Goal: Task Accomplishment & Management: Use online tool/utility

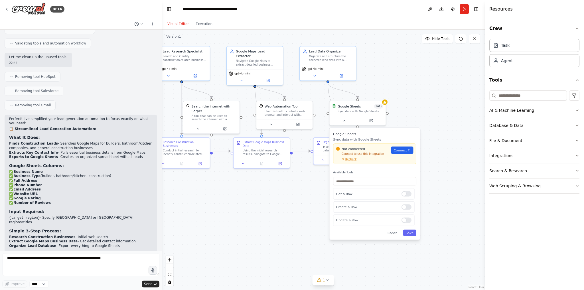
drag, startPoint x: 350, startPoint y: 200, endPoint x: 454, endPoint y: 198, distance: 104.1
click at [454, 198] on div ".deletable-edge-delete-btn { width: 20px; height: 20px; border: 0px solid #ffff…" at bounding box center [323, 160] width 323 height 260
click at [258, 204] on div ".deletable-edge-delete-btn { width: 20px; height: 20px; border: 0px solid #ffff…" at bounding box center [323, 160] width 323 height 260
click at [464, 11] on button "Run" at bounding box center [464, 9] width 9 height 10
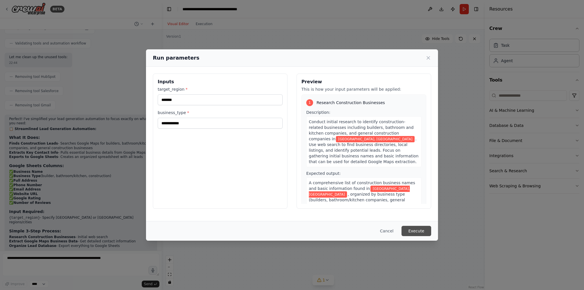
click at [411, 231] on button "Execute" at bounding box center [417, 231] width 30 height 10
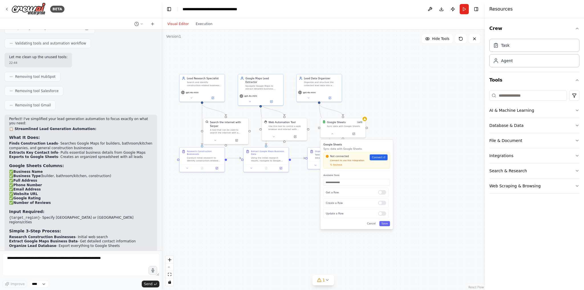
click at [249, 204] on div ".deletable-edge-delete-btn { width: 20px; height: 20px; border: 0px solid #ffff…" at bounding box center [323, 160] width 323 height 260
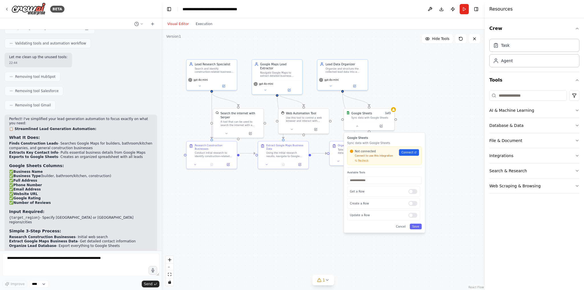
drag, startPoint x: 241, startPoint y: 201, endPoint x: 256, endPoint y: 201, distance: 15.1
click at [256, 201] on div ".deletable-edge-delete-btn { width: 20px; height: 20px; border: 0px solid #ffff…" at bounding box center [323, 160] width 323 height 260
click at [427, 119] on div ".deletable-edge-delete-btn { width: 20px; height: 20px; border: 0px solid #ffff…" at bounding box center [323, 160] width 323 height 260
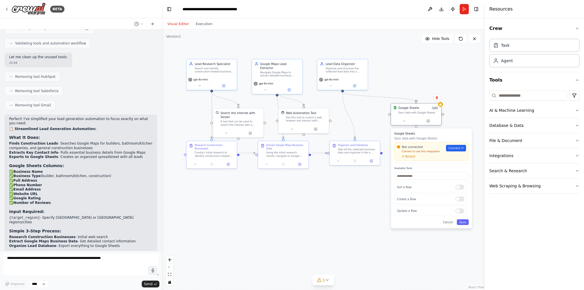
drag, startPoint x: 377, startPoint y: 112, endPoint x: 424, endPoint y: 107, distance: 47.6
click at [424, 107] on div "Google Sheets 1 of 3" at bounding box center [419, 108] width 41 height 4
drag, startPoint x: 205, startPoint y: 83, endPoint x: 193, endPoint y: 85, distance: 12.4
click at [193, 85] on button at bounding box center [187, 84] width 23 height 5
click at [202, 161] on div at bounding box center [211, 163] width 47 height 5
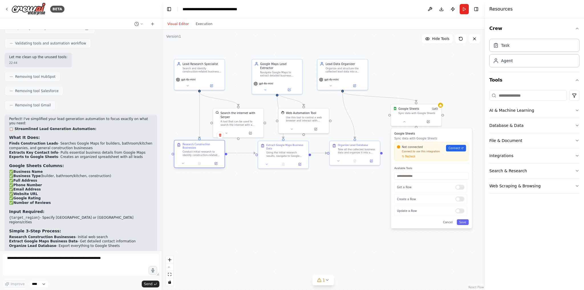
drag, startPoint x: 215, startPoint y: 147, endPoint x: 204, endPoint y: 148, distance: 10.3
click at [204, 150] on div "Conduct initial research to identify construction-related businesses including …" at bounding box center [203, 153] width 40 height 7
click at [278, 163] on div at bounding box center [283, 163] width 50 height 8
drag, startPoint x: 289, startPoint y: 146, endPoint x: 284, endPoint y: 148, distance: 5.1
click at [284, 148] on div "Extract Google Maps Business Data Using the initial research results, navigate …" at bounding box center [280, 150] width 40 height 14
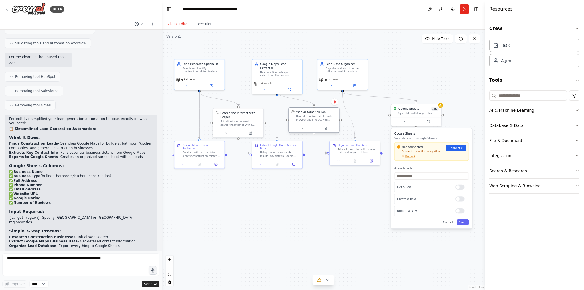
drag, startPoint x: 316, startPoint y: 113, endPoint x: 325, endPoint y: 112, distance: 9.2
click at [325, 112] on div "Web Automation Tool" at bounding box center [316, 112] width 41 height 4
click at [342, 226] on div ".deletable-edge-delete-btn { width: 20px; height: 20px; border: 0px solid #ffff…" at bounding box center [323, 160] width 323 height 260
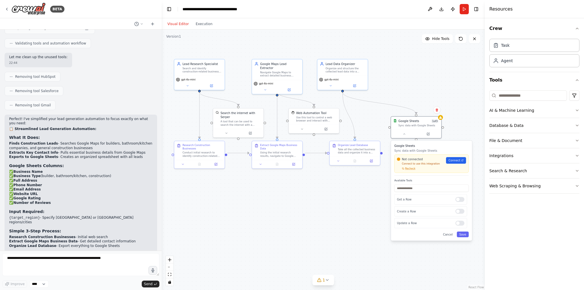
drag, startPoint x: 430, startPoint y: 140, endPoint x: 431, endPoint y: 147, distance: 8.0
click at [431, 147] on h3 "Google Sheets" at bounding box center [432, 146] width 74 height 4
click at [202, 23] on button "Execution" at bounding box center [204, 24] width 24 height 7
click at [181, 25] on button "Visual Editor" at bounding box center [178, 24] width 28 height 7
click at [454, 161] on span "Connect" at bounding box center [455, 160] width 12 height 4
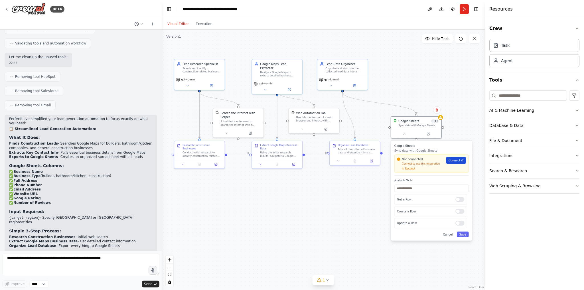
click at [458, 161] on span "Connect" at bounding box center [455, 160] width 12 height 4
click at [462, 224] on div at bounding box center [460, 223] width 9 height 5
click at [421, 188] on input "text" at bounding box center [432, 188] width 74 height 7
click at [365, 192] on div ".deletable-edge-delete-btn { width: 20px; height: 20px; border: 0px solid #ffff…" at bounding box center [323, 160] width 323 height 260
click at [471, 5] on header "**********" at bounding box center [323, 9] width 323 height 18
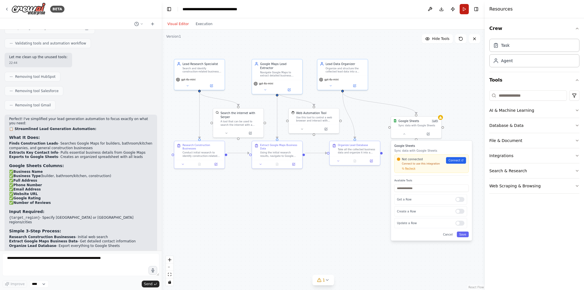
click at [464, 9] on button "Run" at bounding box center [464, 9] width 9 height 10
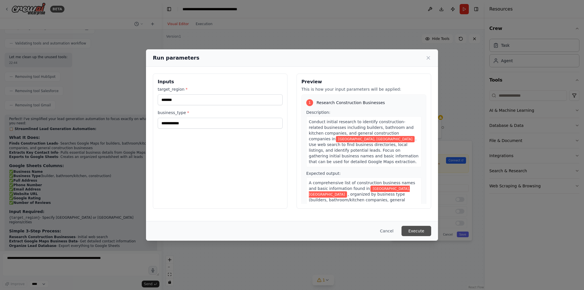
click at [417, 232] on button "Execute" at bounding box center [417, 231] width 30 height 10
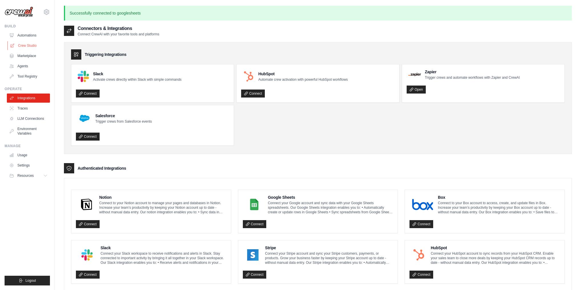
click at [24, 43] on link "Crew Studio" at bounding box center [28, 45] width 43 height 9
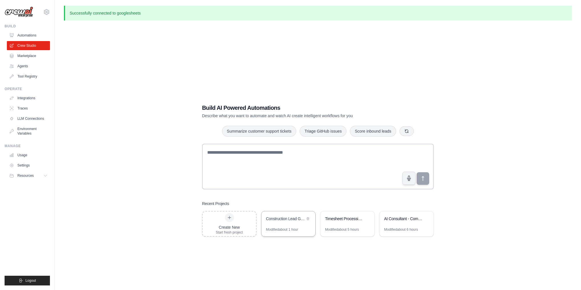
click at [287, 226] on div "Construction Lead Generator - UK & USA" at bounding box center [288, 219] width 54 height 16
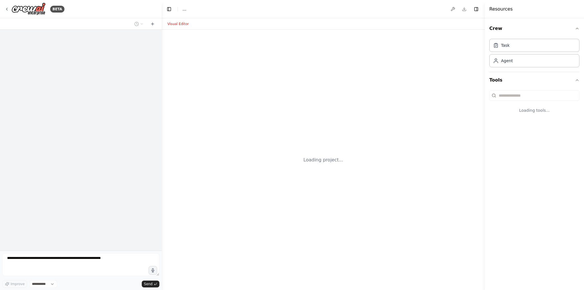
select select "****"
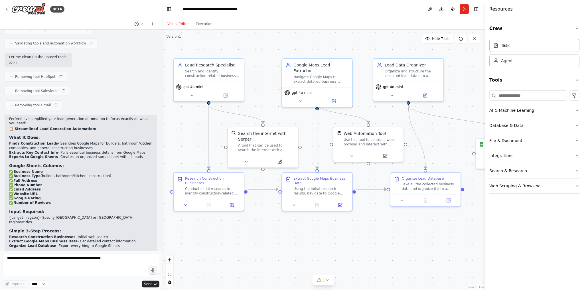
scroll to position [1351, 0]
click at [99, 257] on textarea at bounding box center [80, 264] width 157 height 23
type textarea "**********"
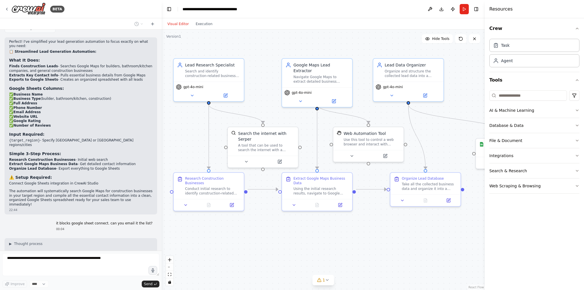
scroll to position [1433, 0]
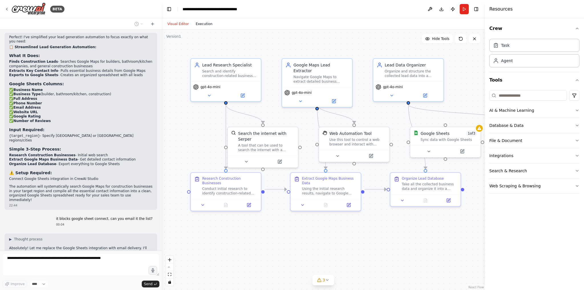
click at [200, 22] on button "Execution" at bounding box center [204, 24] width 24 height 7
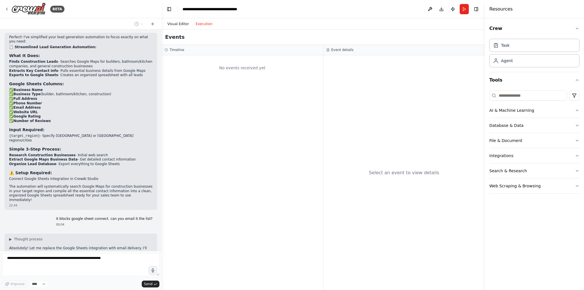
click at [179, 24] on button "Visual Editor" at bounding box center [178, 24] width 28 height 7
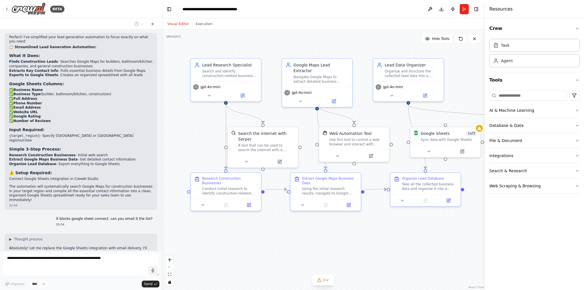
scroll to position [1447, 0]
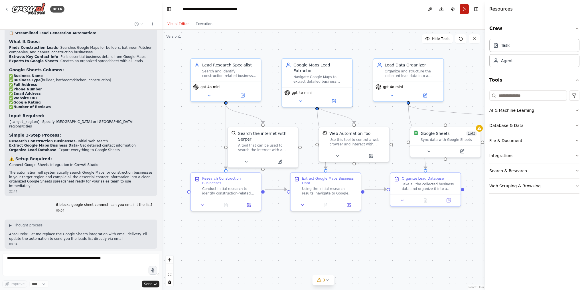
click at [467, 7] on button "Run" at bounding box center [464, 9] width 9 height 10
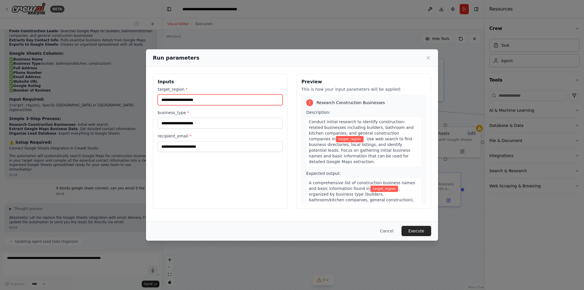
click at [219, 99] on input "target_region *" at bounding box center [220, 99] width 125 height 11
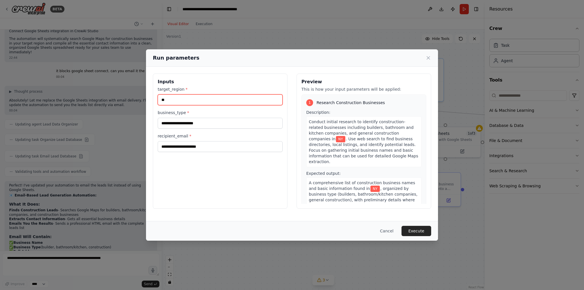
click at [215, 103] on input "**" at bounding box center [220, 99] width 125 height 11
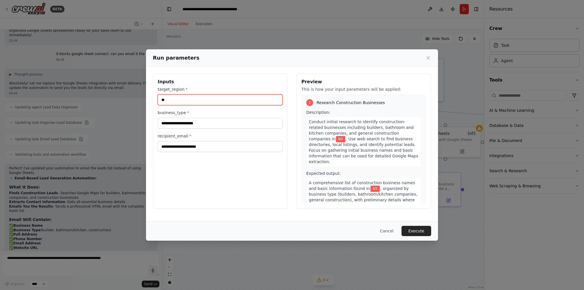
drag, startPoint x: 157, startPoint y: 95, endPoint x: 154, endPoint y: 94, distance: 3.4
click at [154, 94] on div "Inputs target_region * ** business_type * recipient_email *" at bounding box center [220, 141] width 135 height 135
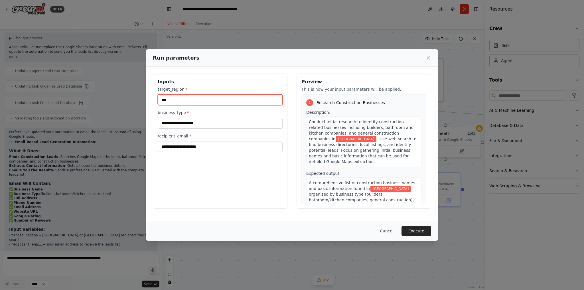
scroll to position [1638, 0]
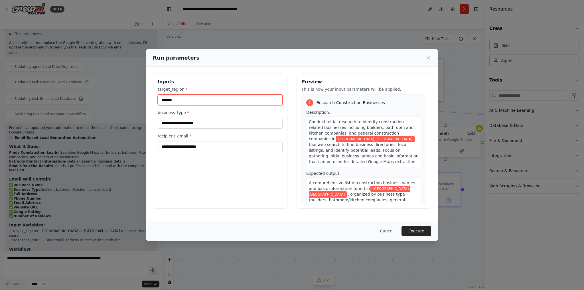
type input "*******"
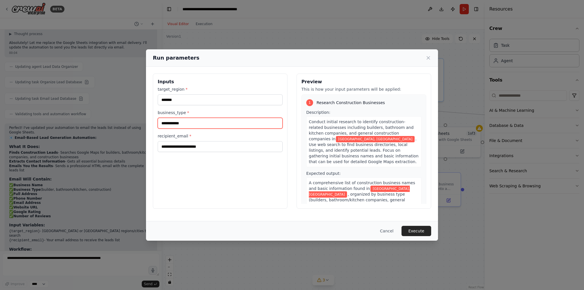
type input "**********"
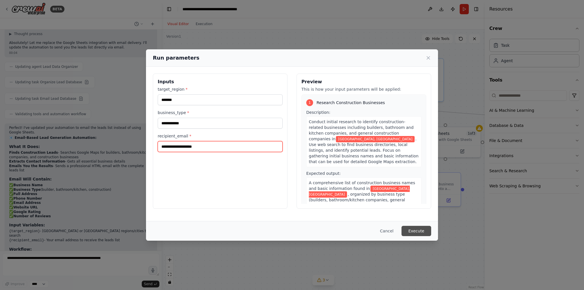
type input "**********"
click at [411, 233] on button "Execute" at bounding box center [417, 231] width 30 height 10
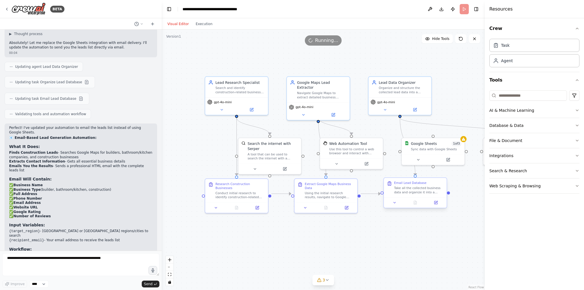
click at [401, 192] on div "Take all the collected business data and organize it into a structured, compreh…" at bounding box center [419, 190] width 50 height 8
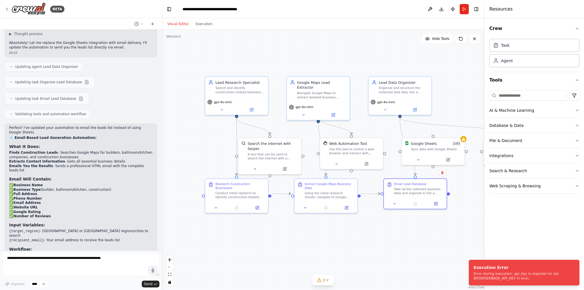
click at [404, 252] on div ".deletable-edge-delete-btn { width: 20px; height: 20px; border: 0px solid #ffff…" at bounding box center [323, 160] width 323 height 260
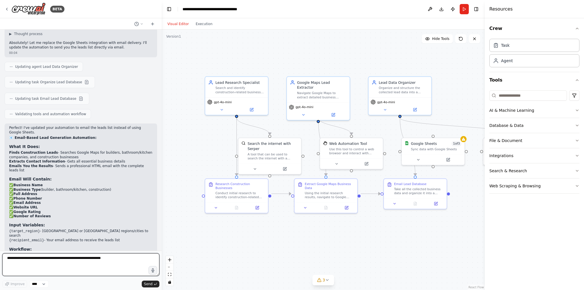
click at [43, 260] on textarea at bounding box center [80, 264] width 157 height 23
click at [466, 10] on button "Run" at bounding box center [464, 9] width 9 height 10
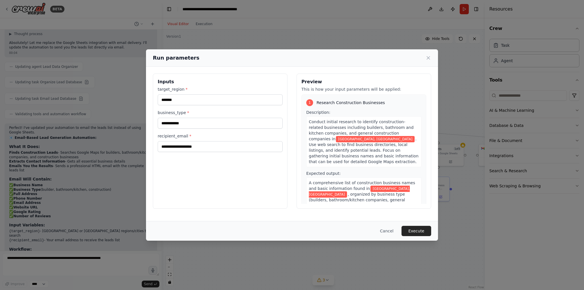
click at [412, 230] on button "Execute" at bounding box center [417, 231] width 30 height 10
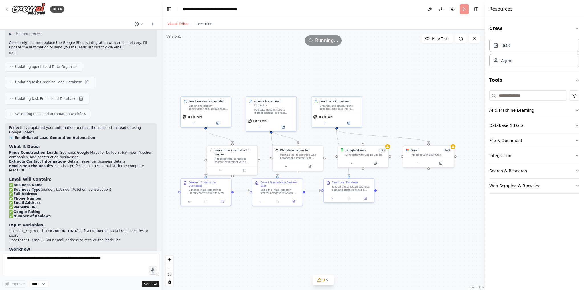
drag, startPoint x: 458, startPoint y: 215, endPoint x: 383, endPoint y: 216, distance: 75.3
click at [383, 216] on div ".deletable-edge-delete-btn { width: 20px; height: 20px; border: 0px solid #ffff…" at bounding box center [323, 160] width 323 height 260
click at [417, 162] on icon at bounding box center [417, 162] width 2 height 1
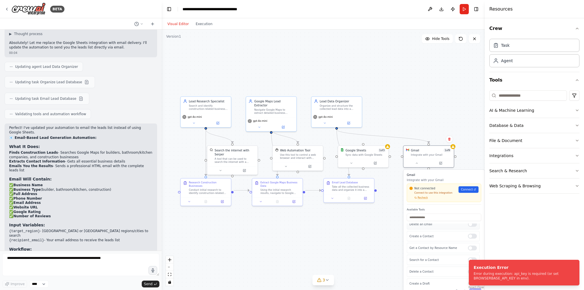
scroll to position [60, 0]
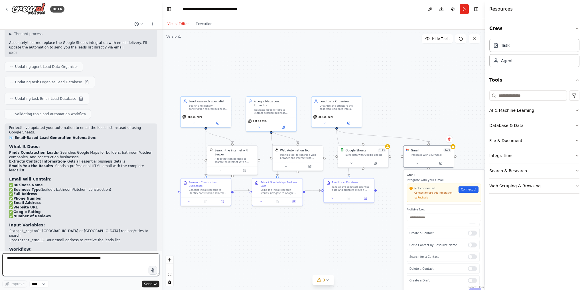
click at [101, 264] on textarea at bounding box center [80, 264] width 157 height 23
click at [74, 264] on textarea at bounding box center [80, 264] width 157 height 23
type textarea "**********"
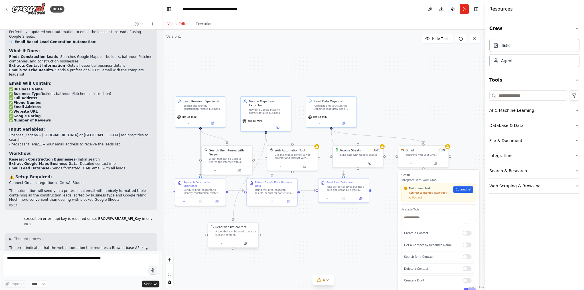
scroll to position [1751, 0]
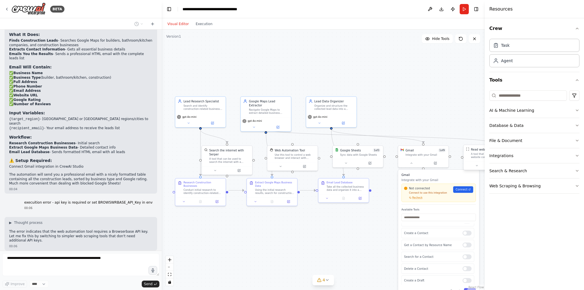
drag, startPoint x: 479, startPoint y: 155, endPoint x: 216, endPoint y: 233, distance: 274.0
click at [216, 233] on div ".deletable-edge-delete-btn { width: 20px; height: 20px; border: 0px solid #ffff…" at bounding box center [323, 160] width 323 height 260
drag, startPoint x: 198, startPoint y: 107, endPoint x: 194, endPoint y: 54, distance: 53.8
click at [194, 54] on div "gpt-4o-mini" at bounding box center [196, 55] width 47 height 4
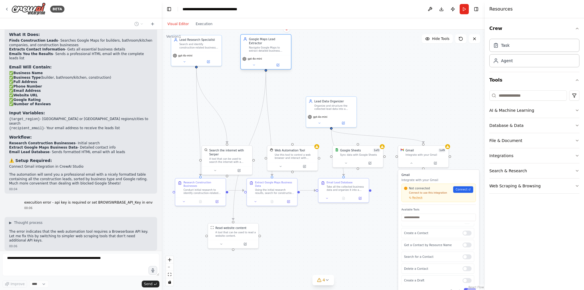
drag, startPoint x: 267, startPoint y: 110, endPoint x: 267, endPoint y: 54, distance: 55.3
click at [267, 57] on div "gpt-4o-mini" at bounding box center [266, 59] width 47 height 4
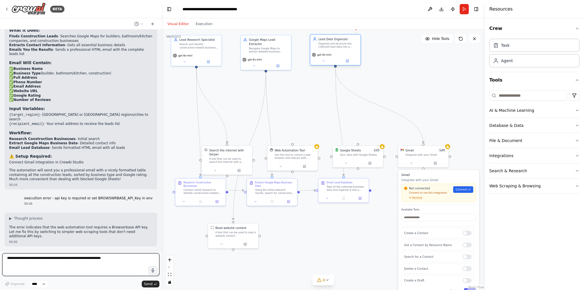
drag, startPoint x: 333, startPoint y: 111, endPoint x: 337, endPoint y: 50, distance: 60.3
click at [337, 50] on div "Lead Data Organizer Organize and structure the collected lead data into a compr…" at bounding box center [335, 49] width 51 height 31
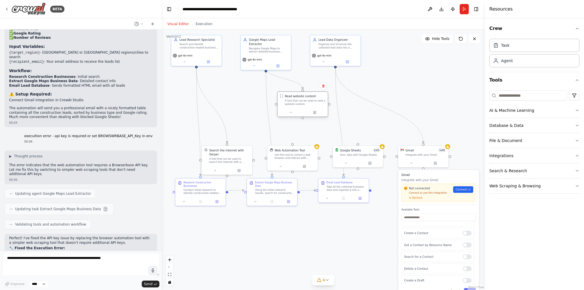
drag, startPoint x: 246, startPoint y: 232, endPoint x: 318, endPoint y: 100, distance: 150.3
click at [318, 100] on div "A tool that can be used to read a website content." at bounding box center [305, 102] width 41 height 7
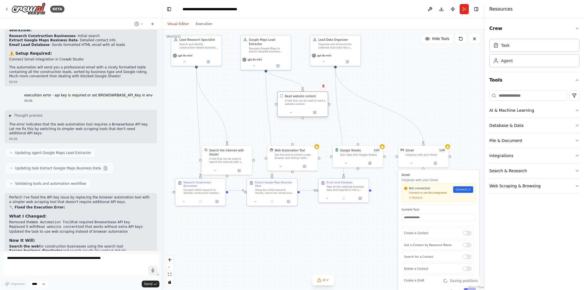
scroll to position [1863, 0]
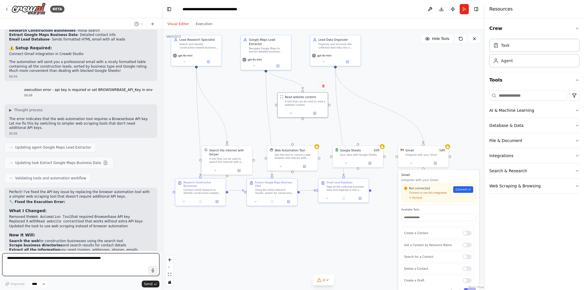
drag, startPoint x: 123, startPoint y: 262, endPoint x: 11, endPoint y: 252, distance: 112.3
click at [11, 252] on form "Improve **** Send" at bounding box center [81, 270] width 162 height 39
click at [433, 154] on div "Integrate with your Gmail" at bounding box center [426, 153] width 41 height 3
click at [467, 193] on div "Not connected Connect to use this integration Recheck Connect" at bounding box center [438, 192] width 69 height 13
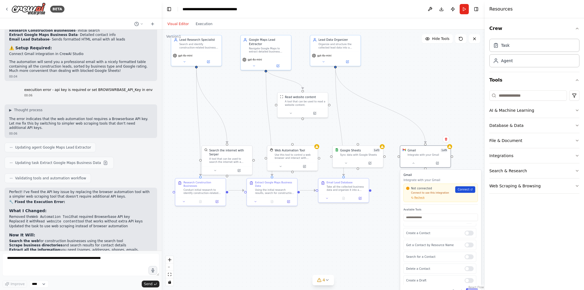
click at [467, 191] on span "Connect" at bounding box center [464, 190] width 12 height 4
click at [92, 261] on textarea at bounding box center [80, 264] width 157 height 23
paste textarea "**********"
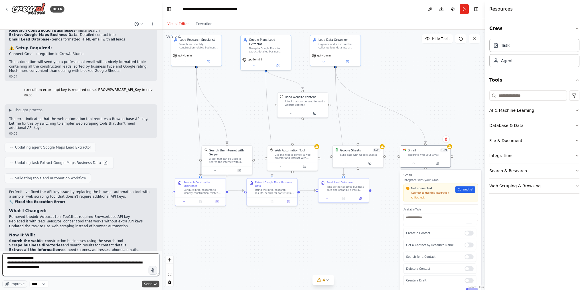
type textarea "**********"
click at [150, 285] on span "Send" at bounding box center [148, 284] width 9 height 5
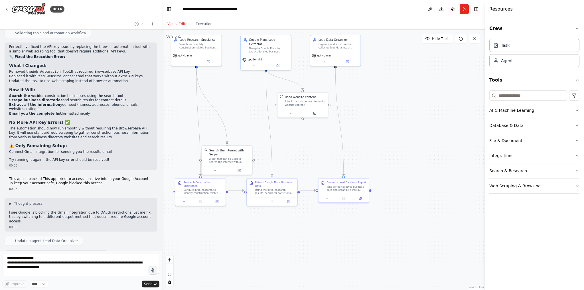
scroll to position [2022, 0]
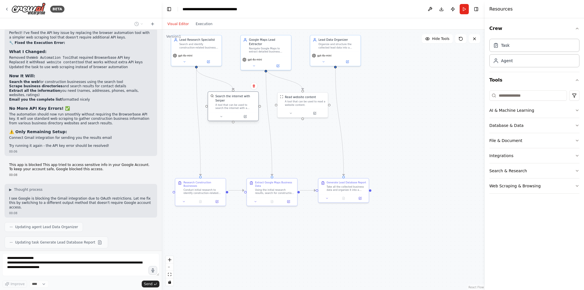
drag, startPoint x: 238, startPoint y: 143, endPoint x: 240, endPoint y: 108, distance: 35.4
click at [240, 112] on div at bounding box center [233, 116] width 50 height 8
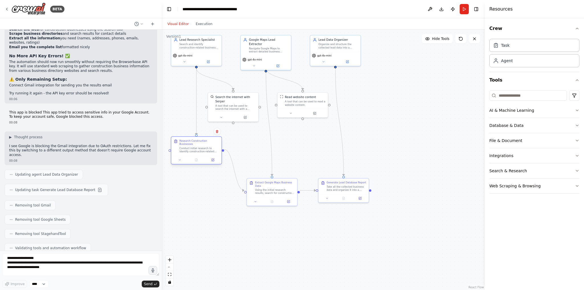
drag, startPoint x: 216, startPoint y: 192, endPoint x: 211, endPoint y: 151, distance: 41.4
click at [211, 151] on div "Research Construction Businesses Conduct initial research to identify construct…" at bounding box center [196, 146] width 50 height 19
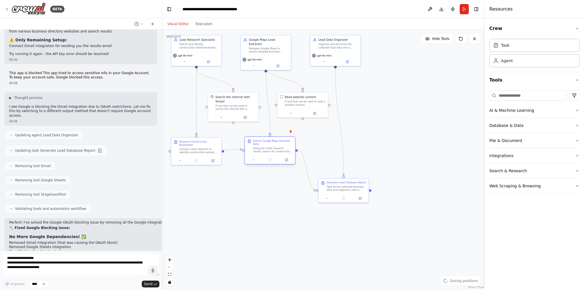
drag, startPoint x: 276, startPoint y: 190, endPoint x: 276, endPoint y: 149, distance: 41.4
click at [276, 149] on div "Using the initial research results, search for construction businesses in {targ…" at bounding box center [273, 150] width 40 height 7
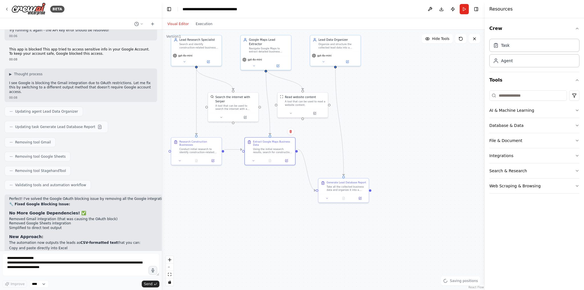
click at [344, 153] on div ".deletable-edge-delete-btn { width: 20px; height: 20px; border: 0px solid #ffff…" at bounding box center [271, 169] width 232 height 187
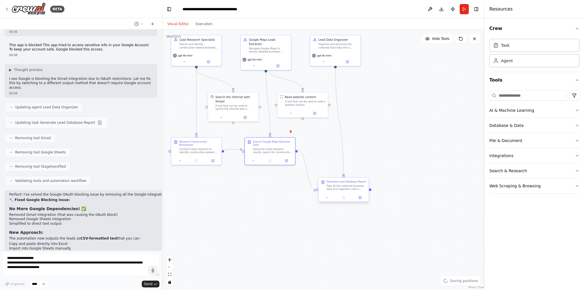
scroll to position [2147, 0]
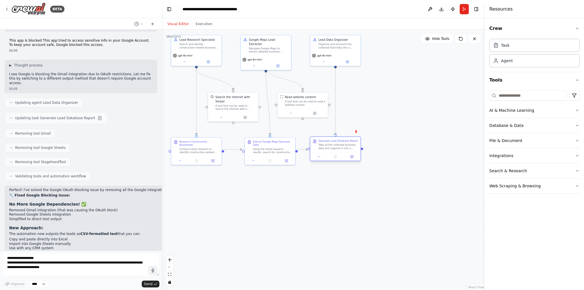
drag, startPoint x: 359, startPoint y: 184, endPoint x: 353, endPoint y: 143, distance: 41.8
click at [353, 144] on div "Take all the collected business data and organize it into a comprehensive, well…" at bounding box center [339, 147] width 40 height 7
click at [284, 142] on div "Extract Google Maps Business Data" at bounding box center [269, 142] width 40 height 7
click at [309, 192] on div ".deletable-edge-delete-btn { width: 20px; height: 20px; border: 0px solid #ffff…" at bounding box center [323, 160] width 323 height 260
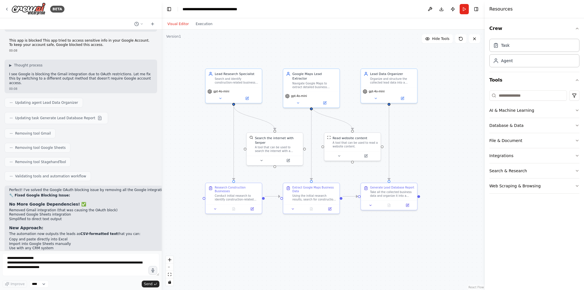
drag, startPoint x: 292, startPoint y: 201, endPoint x: 343, endPoint y: 251, distance: 71.8
click at [343, 251] on div ".deletable-edge-delete-btn { width: 20px; height: 20px; border: 0px solid #ffff…" at bounding box center [323, 160] width 323 height 260
click at [463, 8] on button "Run" at bounding box center [464, 9] width 9 height 10
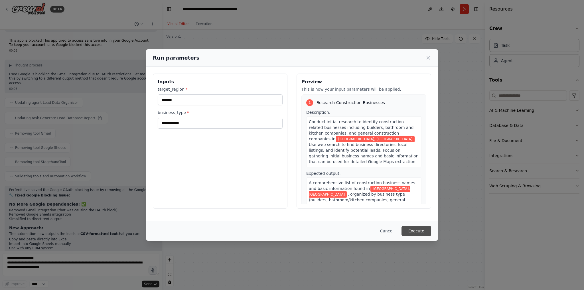
click at [427, 231] on button "Execute" at bounding box center [417, 231] width 30 height 10
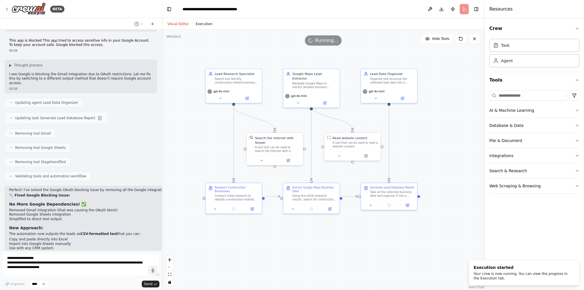
click at [202, 22] on button "Execution" at bounding box center [204, 24] width 24 height 7
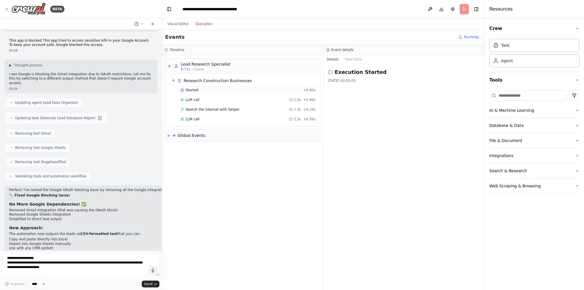
click at [215, 87] on div "Started + 0.00s" at bounding box center [248, 90] width 139 height 9
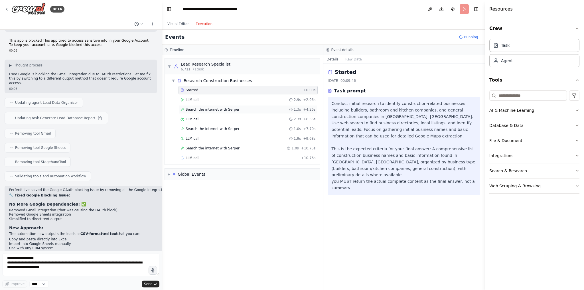
click at [204, 108] on span "Search the internet with Serper" at bounding box center [213, 109] width 54 height 5
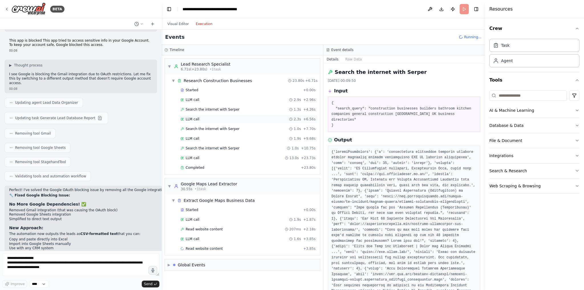
click at [202, 115] on div "LLM call 2.3s + 6.56s" at bounding box center [248, 119] width 139 height 9
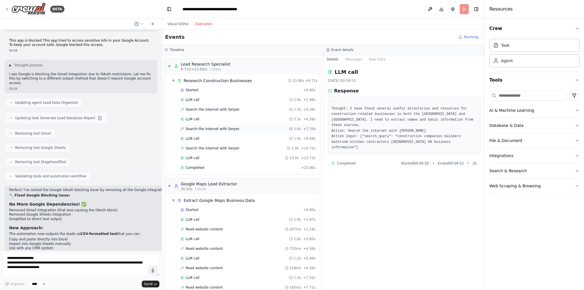
click at [197, 129] on span "Search the internet with Serper" at bounding box center [213, 129] width 54 height 5
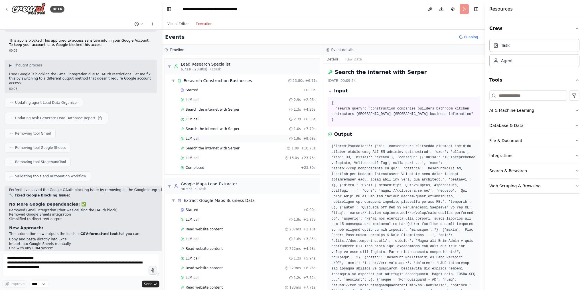
click at [203, 136] on div "LLM call 1.9s + 9.68s" at bounding box center [248, 138] width 135 height 5
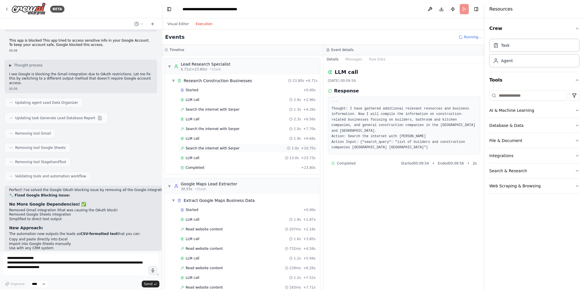
click at [203, 146] on span "Search the internet with Serper" at bounding box center [213, 148] width 54 height 5
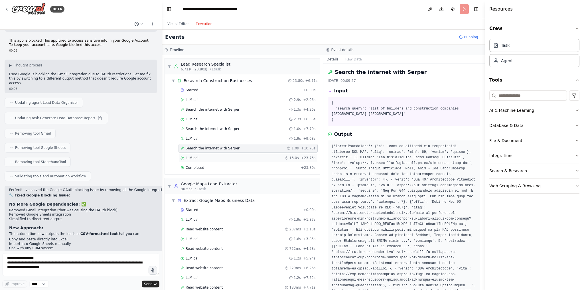
click at [202, 156] on div "LLM call 13.0s + 23.73s" at bounding box center [248, 158] width 135 height 5
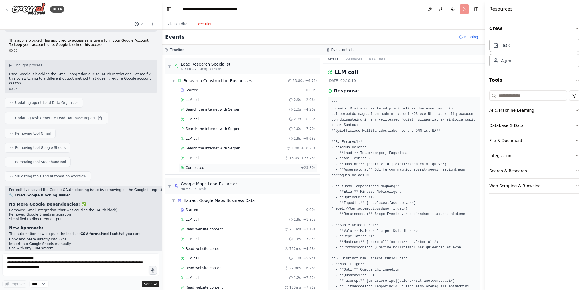
click at [208, 165] on div "Completed" at bounding box center [240, 167] width 118 height 5
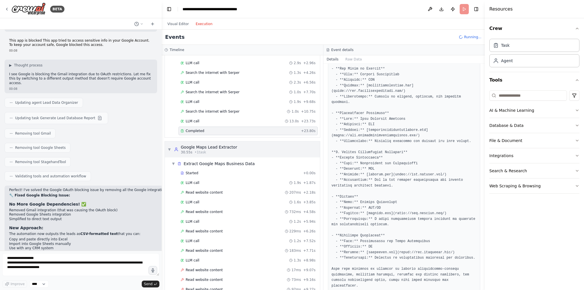
scroll to position [46, 0]
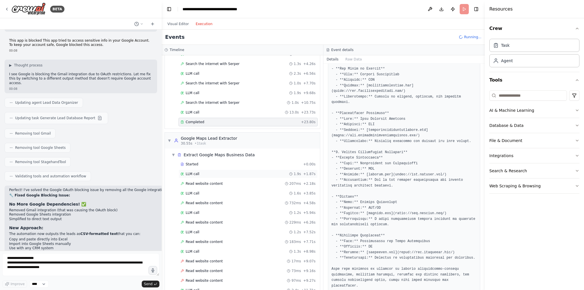
click at [224, 172] on div "LLM call 1.9s + 1.87s" at bounding box center [248, 174] width 135 height 5
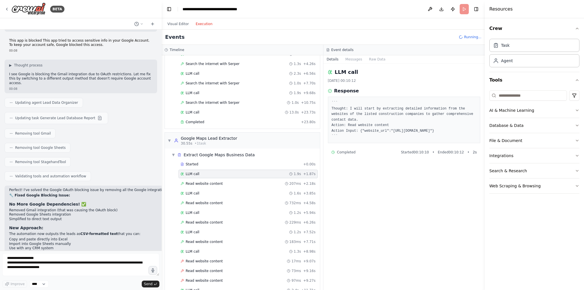
scroll to position [68, 0]
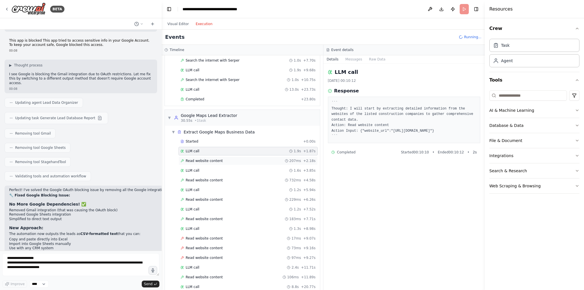
click at [222, 161] on div "Read website content 207ms + 2.18s" at bounding box center [248, 161] width 135 height 5
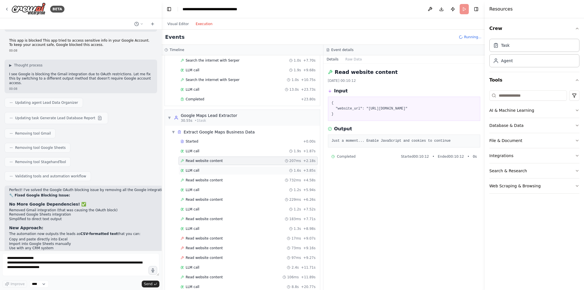
click at [218, 169] on div "LLM call 1.6s + 3.85s" at bounding box center [248, 170] width 135 height 5
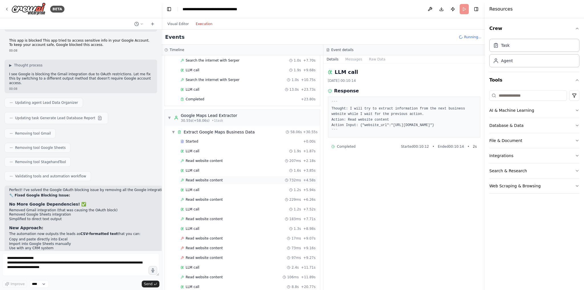
click at [214, 178] on span "Read website content" at bounding box center [204, 180] width 37 height 5
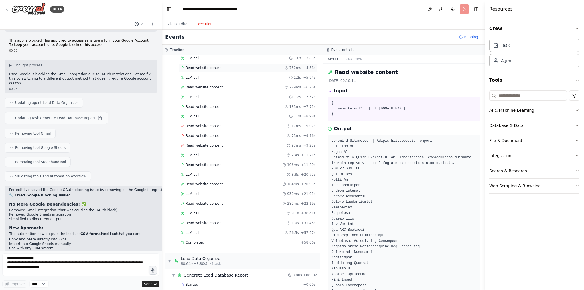
scroll to position [219, 0]
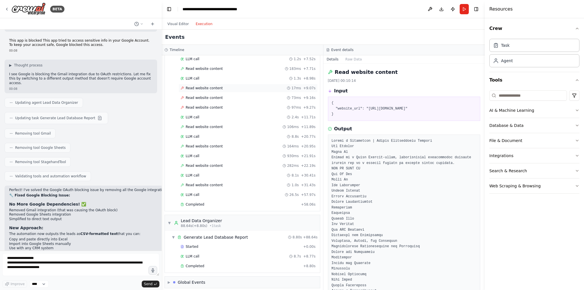
click at [213, 86] on span "Read website content" at bounding box center [204, 88] width 37 height 5
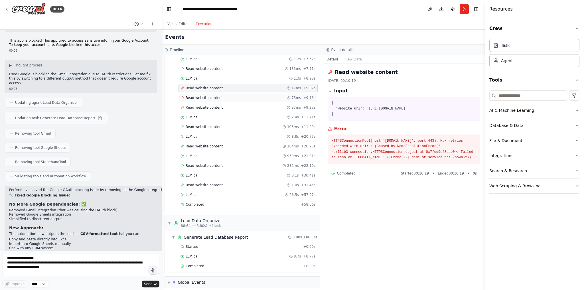
click at [223, 96] on div "Read website content 73ms + 9.16s" at bounding box center [248, 98] width 135 height 5
click at [223, 103] on div "Read website content 97ms + 9.27s" at bounding box center [248, 107] width 139 height 9
click at [223, 115] on div "LLM call 2.4s + 11.71s" at bounding box center [248, 117] width 135 height 5
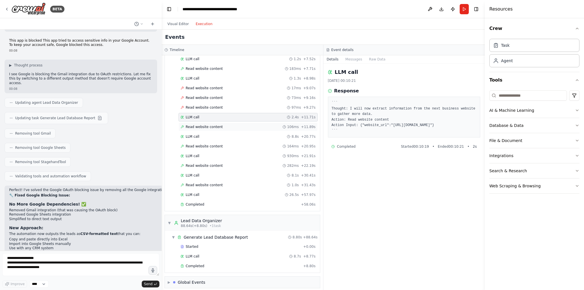
click at [219, 125] on div "Read website content 106ms + 11.89s" at bounding box center [248, 127] width 135 height 5
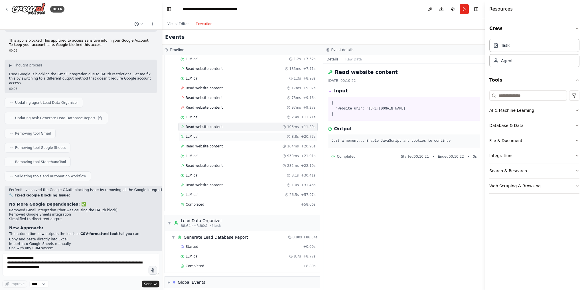
click at [215, 134] on div "LLM call 8.8s + 20.77s" at bounding box center [248, 136] width 135 height 5
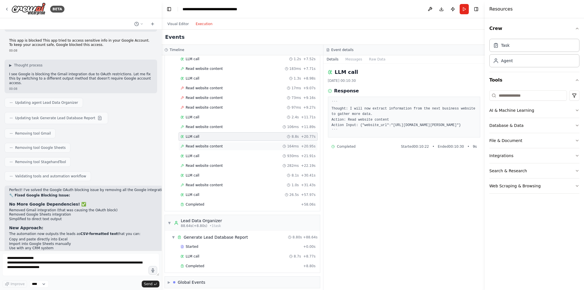
click at [217, 144] on span "Read website content" at bounding box center [204, 146] width 37 height 5
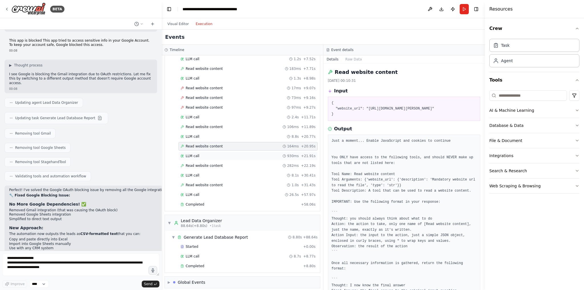
click at [200, 152] on div "LLM call 930ms + 21.91s" at bounding box center [248, 156] width 139 height 9
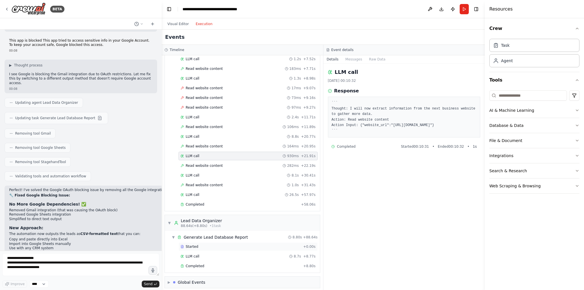
click at [222, 244] on div "Started" at bounding box center [241, 246] width 120 height 5
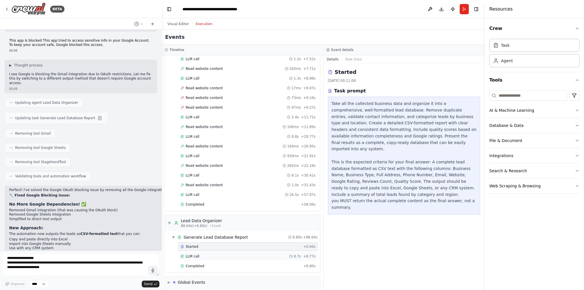
click at [224, 254] on div "LLM call 8.7s + 8.77s" at bounding box center [248, 256] width 135 height 5
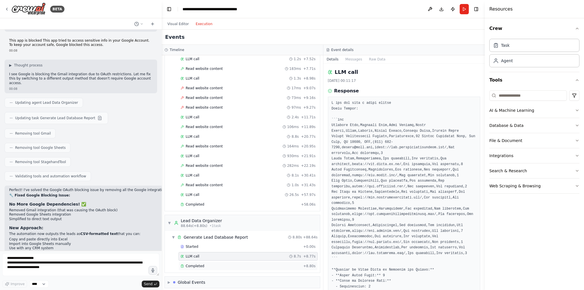
click at [225, 264] on div "Completed" at bounding box center [241, 266] width 120 height 5
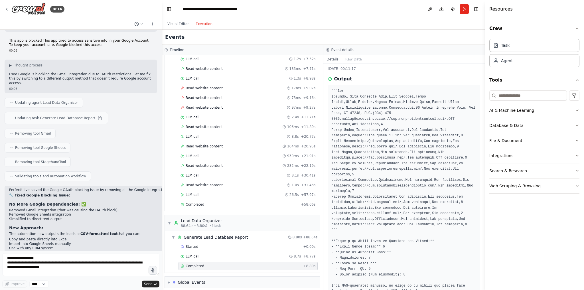
scroll to position [29, 0]
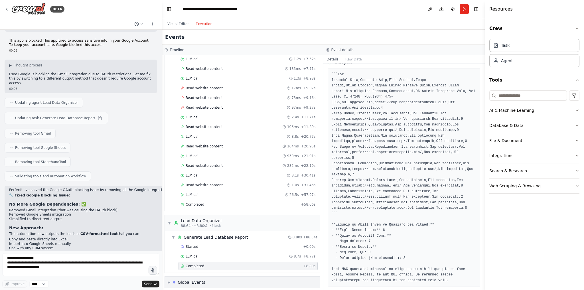
click at [239, 278] on div "▶ Global Events" at bounding box center [242, 282] width 155 height 11
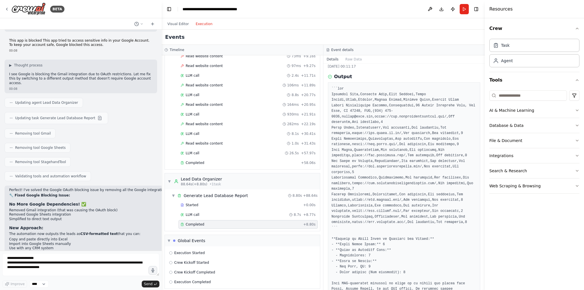
scroll to position [0, 0]
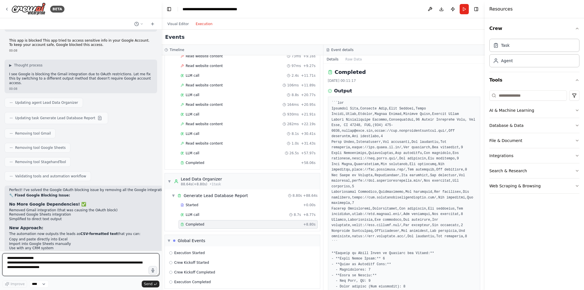
click at [96, 259] on textarea "**********" at bounding box center [80, 264] width 157 height 23
type textarea "**********"
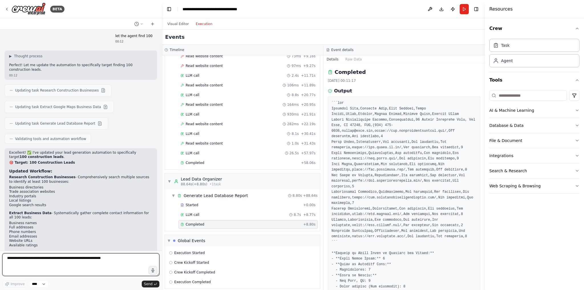
scroll to position [2449, 0]
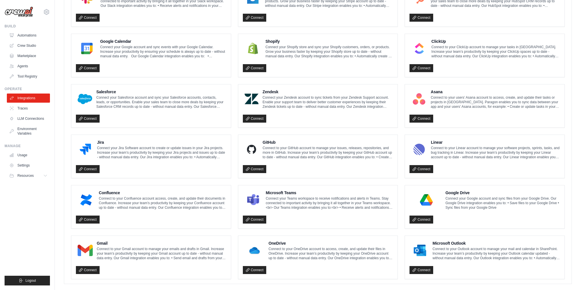
scroll to position [245, 0]
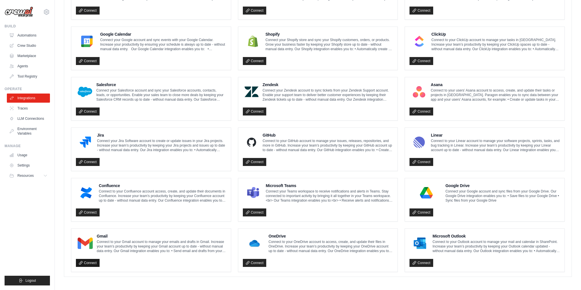
click at [91, 259] on link "Connect" at bounding box center [88, 263] width 24 height 8
